Goal: Communication & Community: Answer question/provide support

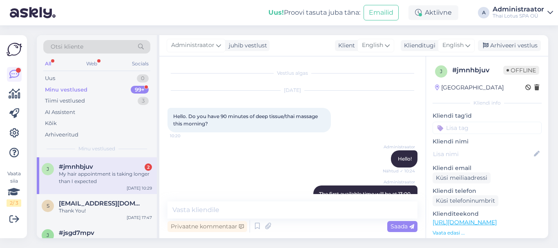
scroll to position [299, 0]
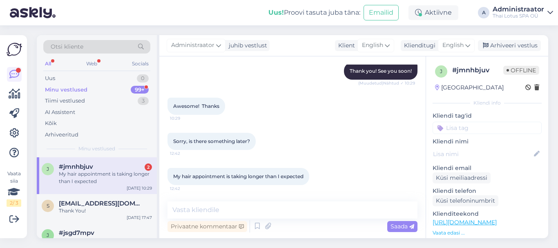
click at [82, 180] on div "My hair appointment is taking longer than I expected" at bounding box center [105, 177] width 93 height 15
click at [213, 215] on textarea at bounding box center [293, 210] width 250 height 17
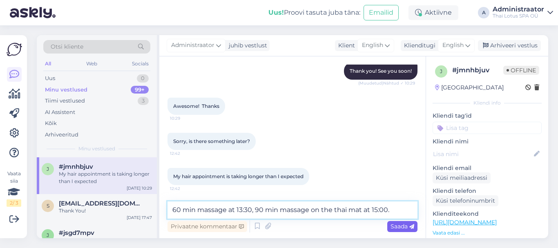
type textarea "60 min massage at 13:30, 90 min massage on the thai mat at 15:00."
click at [404, 225] on span "Saada" at bounding box center [403, 226] width 24 height 7
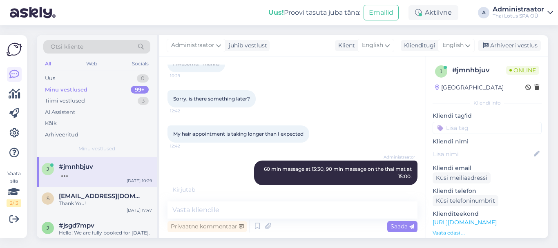
scroll to position [377, 0]
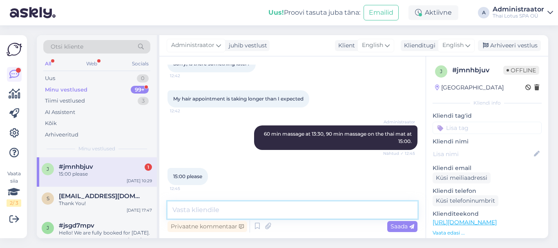
click at [184, 207] on textarea at bounding box center [293, 210] width 250 height 17
click at [173, 213] on textarea "See you at 15:00." at bounding box center [293, 210] width 250 height 17
type textarea "See you at 15:00."
click at [393, 226] on span "Saada" at bounding box center [403, 226] width 24 height 7
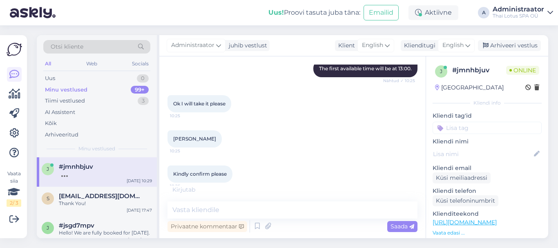
scroll to position [447, 0]
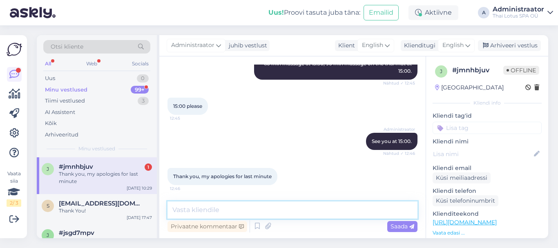
click at [213, 213] on textarea at bounding box center [293, 210] width 250 height 17
click at [116, 173] on div "Thank you, my apologies for last minute" at bounding box center [105, 177] width 93 height 15
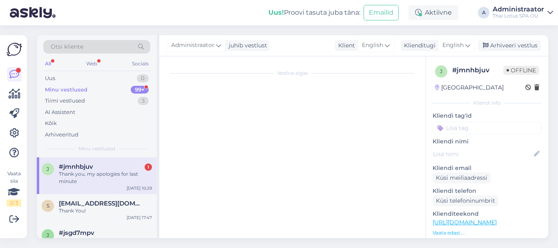
scroll to position [0, 0]
